Goal: Task Accomplishment & Management: Complete application form

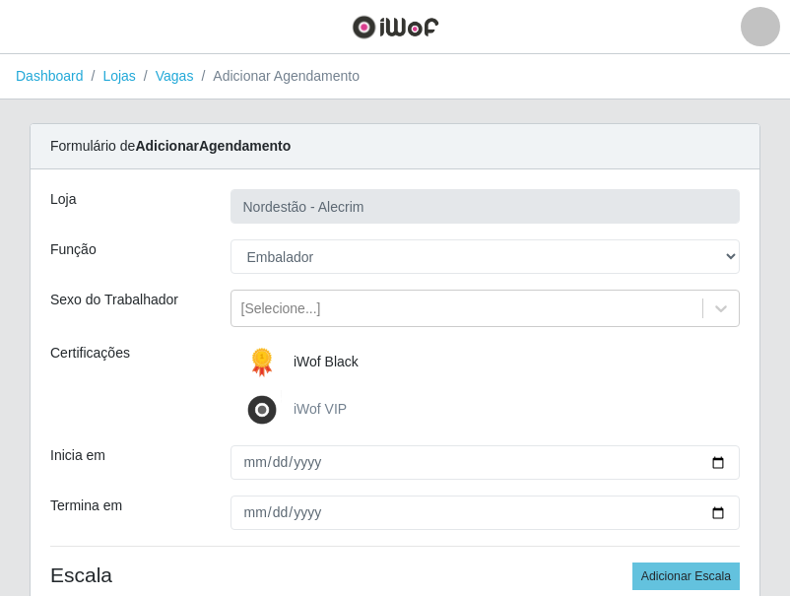
select select "1"
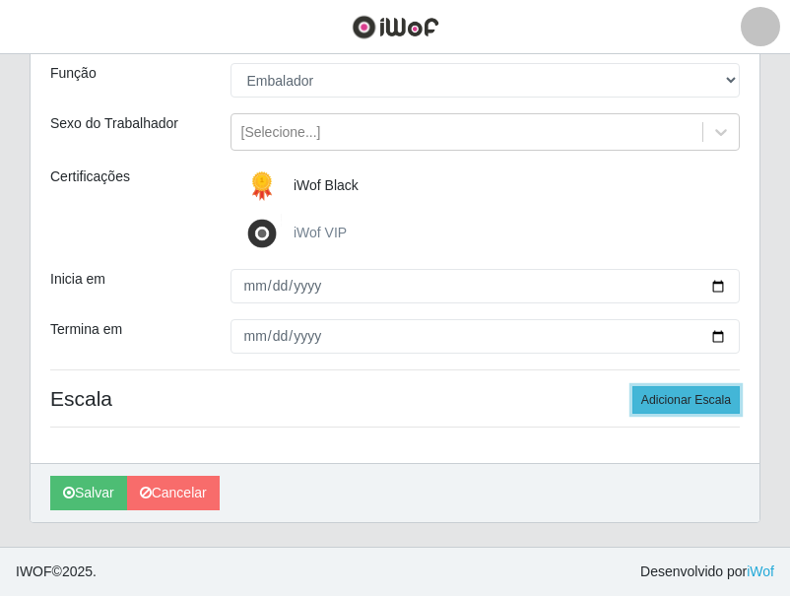
click at [662, 409] on button "Adicionar Escala" at bounding box center [685, 400] width 107 height 28
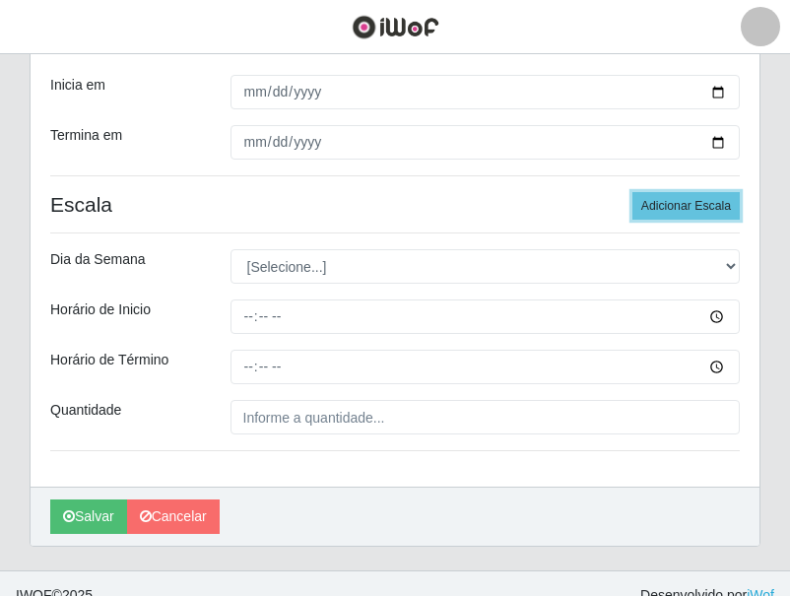
scroll to position [373, 0]
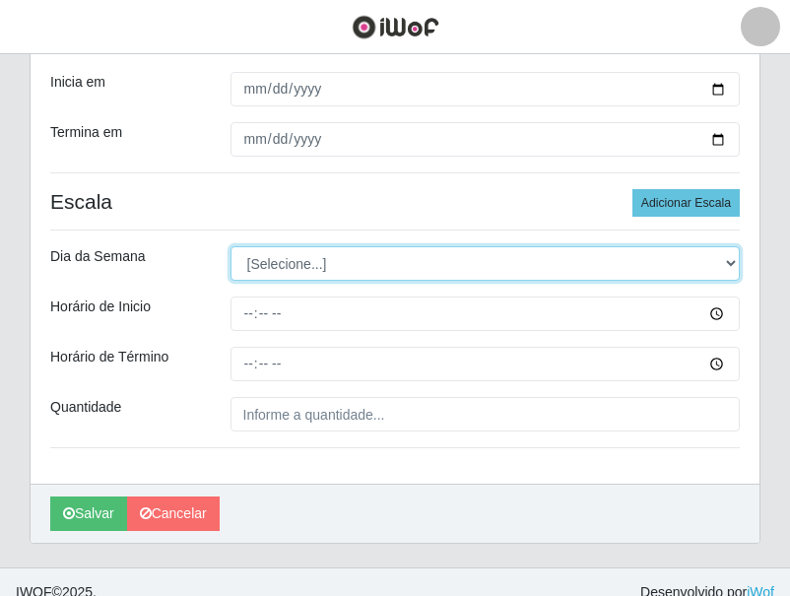
click at [311, 270] on select "[Selecione...] Segunda Terça Quarta Quinta Sexta Sábado Domingo" at bounding box center [485, 263] width 510 height 34
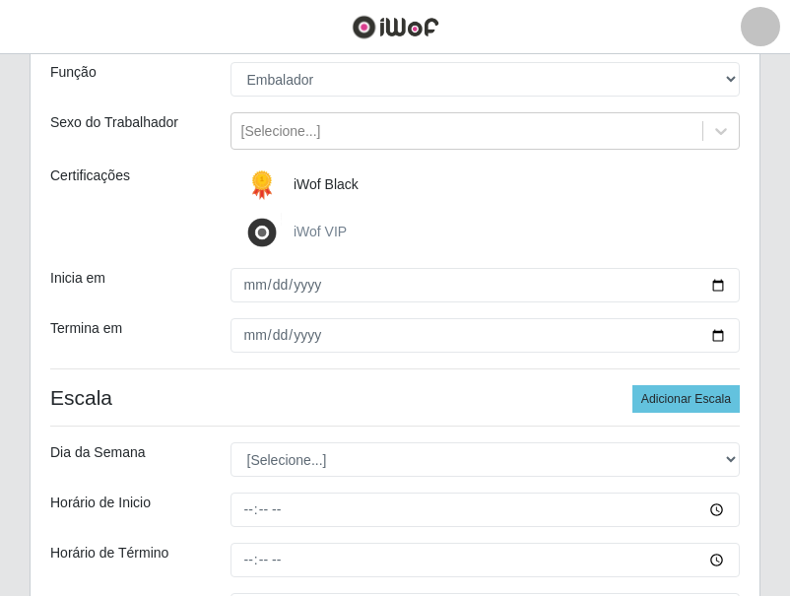
scroll to position [176, 0]
click at [303, 198] on label "iWof Black" at bounding box center [300, 185] width 116 height 39
click at [0, 0] on input "iWof Black" at bounding box center [0, 0] width 0 height 0
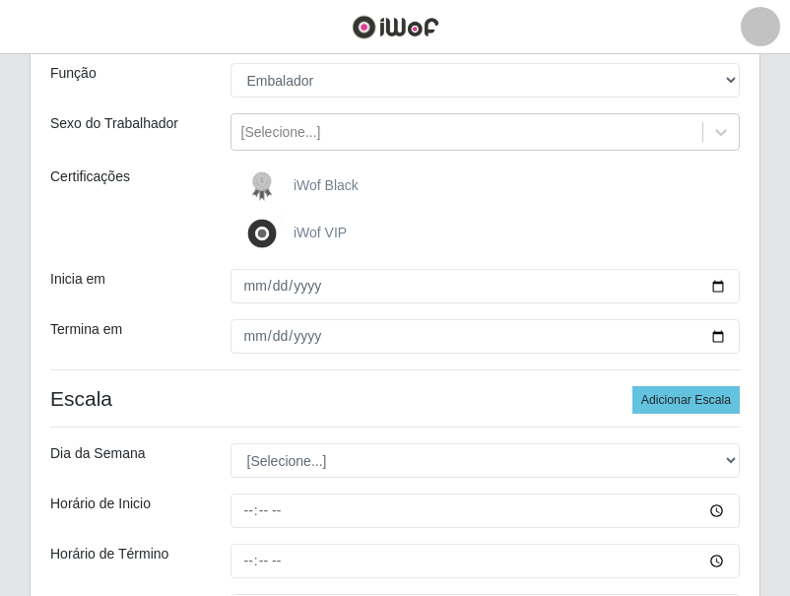
click at [303, 198] on label "iWof Black" at bounding box center [300, 185] width 116 height 39
click at [0, 0] on input "iWof Black" at bounding box center [0, 0] width 0 height 0
click at [303, 198] on label "iWof Black" at bounding box center [300, 185] width 116 height 39
click at [0, 0] on input "iWof Black" at bounding box center [0, 0] width 0 height 0
drag, startPoint x: 794, startPoint y: 97, endPoint x: 303, endPoint y: 197, distance: 500.4
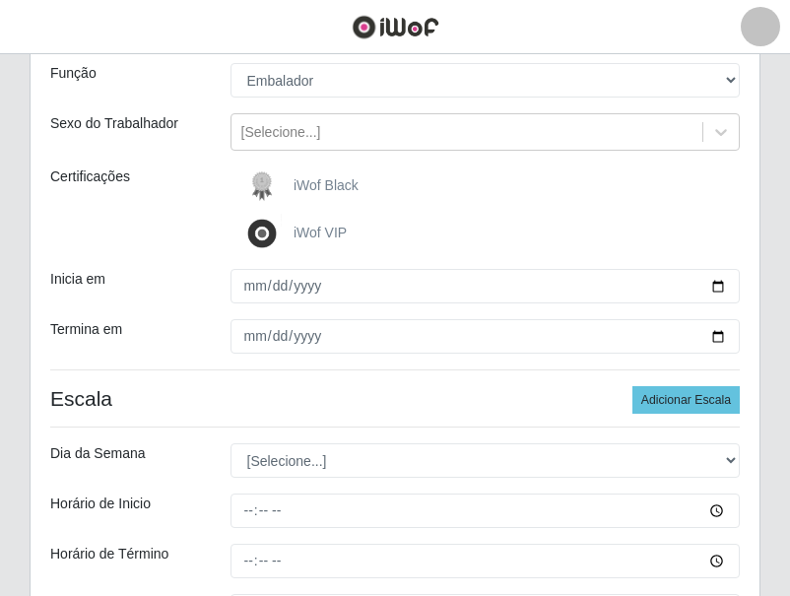
click at [303, 197] on label "iWof Black" at bounding box center [300, 185] width 116 height 39
click at [0, 0] on input "iWof Black" at bounding box center [0, 0] width 0 height 0
click at [300, 177] on span "iWof Black" at bounding box center [325, 185] width 65 height 16
click at [0, 0] on input "iWof Black" at bounding box center [0, 0] width 0 height 0
click at [300, 177] on span "iWof Black" at bounding box center [325, 185] width 65 height 16
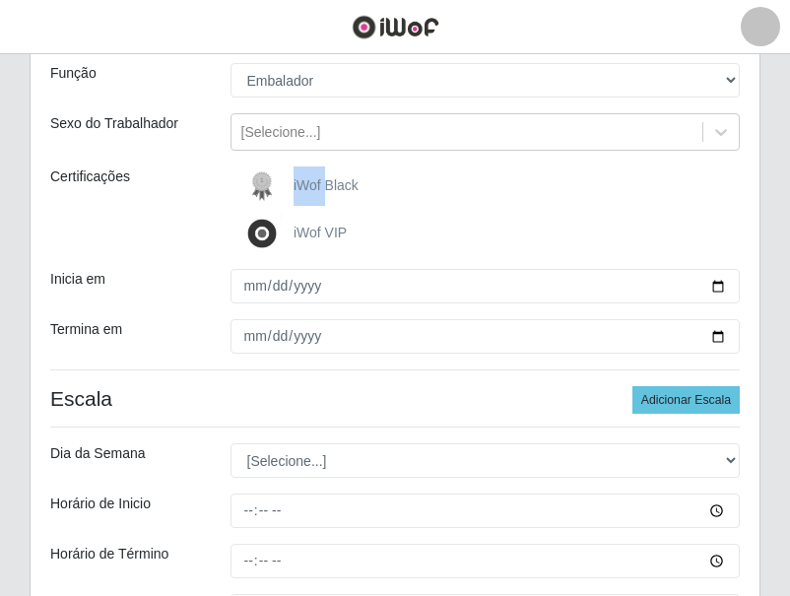
click at [0, 0] on input "iWof Black" at bounding box center [0, 0] width 0 height 0
click at [300, 178] on span "iWof Black" at bounding box center [325, 185] width 65 height 16
click at [0, 0] on input "iWof Black" at bounding box center [0, 0] width 0 height 0
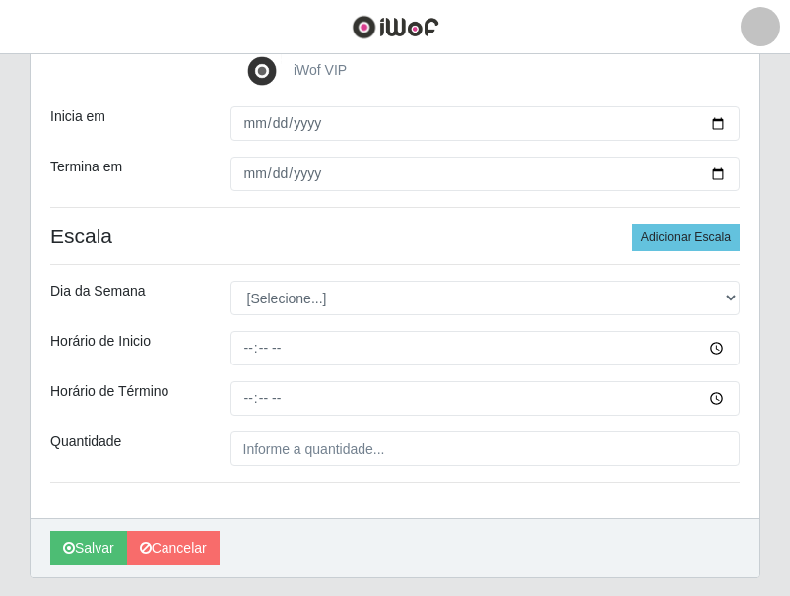
scroll to position [373, 0]
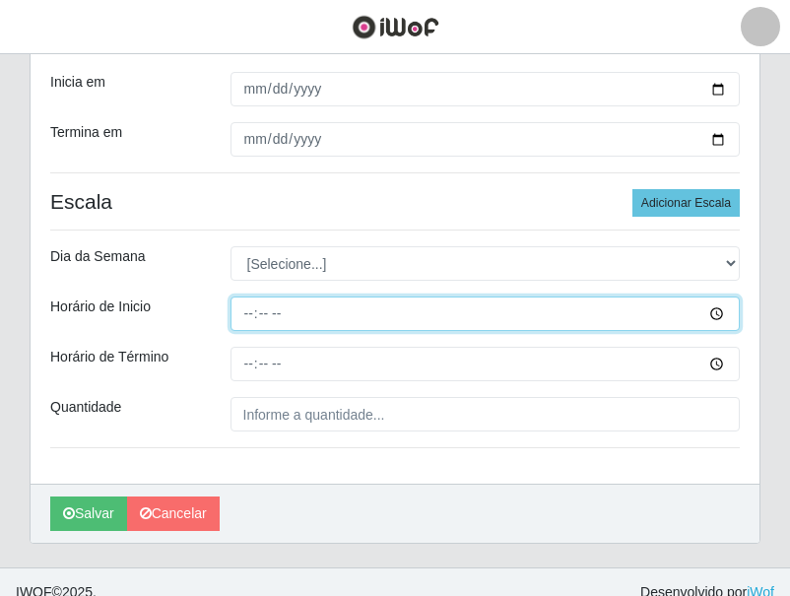
click at [306, 309] on input "Horário de Inicio" at bounding box center [485, 313] width 510 height 34
click at [720, 316] on input "Horário de Inicio" at bounding box center [485, 313] width 510 height 34
